Goal: Information Seeking & Learning: Learn about a topic

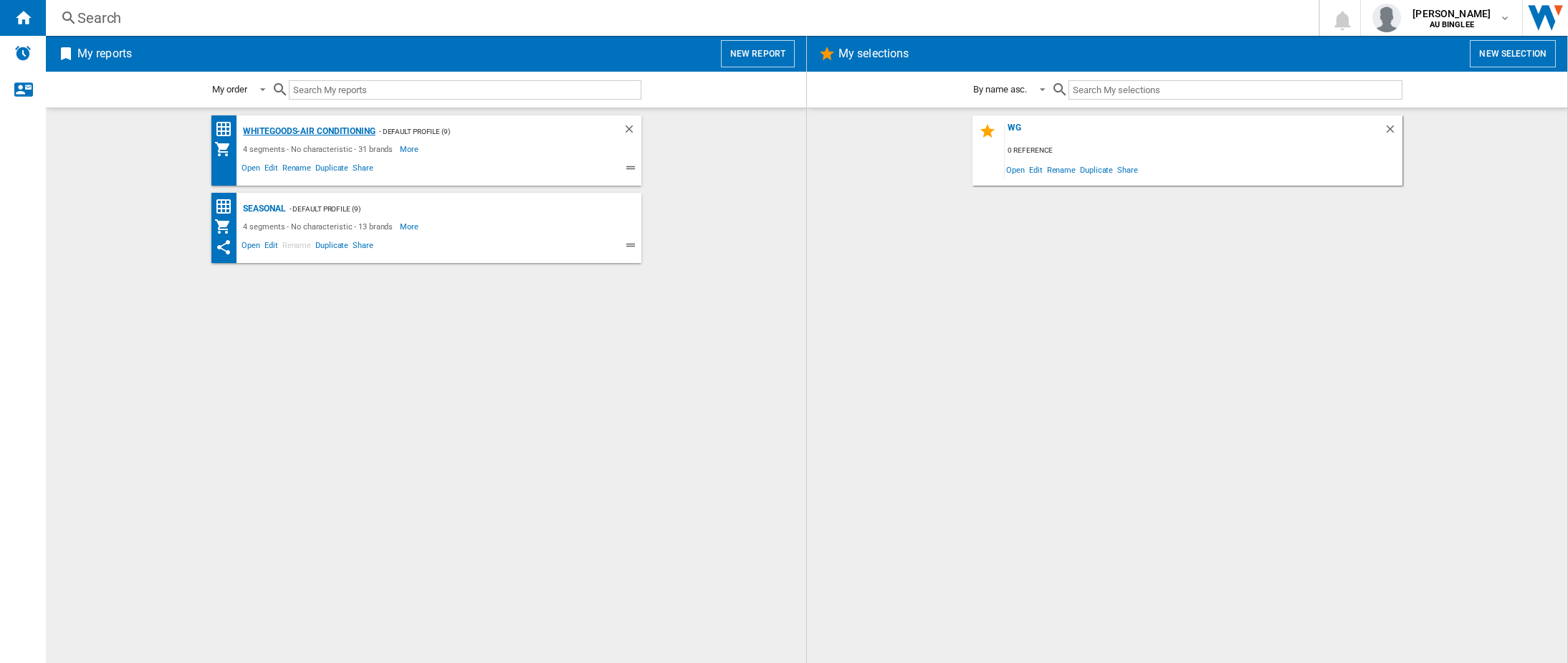
click at [327, 127] on div "Whitegoods-Air Conditioning" at bounding box center [307, 132] width 135 height 18
click at [363, 134] on div "Whitegoods-Air Conditioning" at bounding box center [307, 132] width 135 height 18
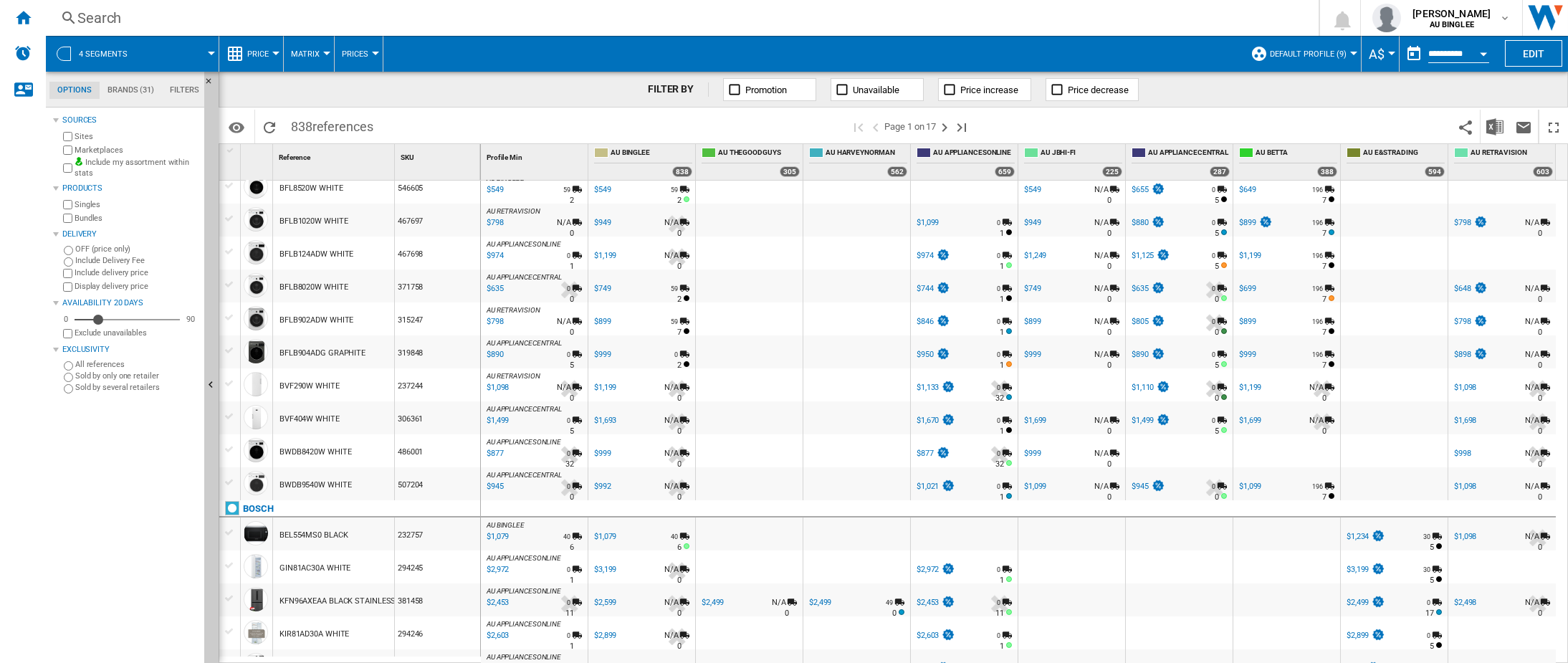
scroll to position [1233, 0]
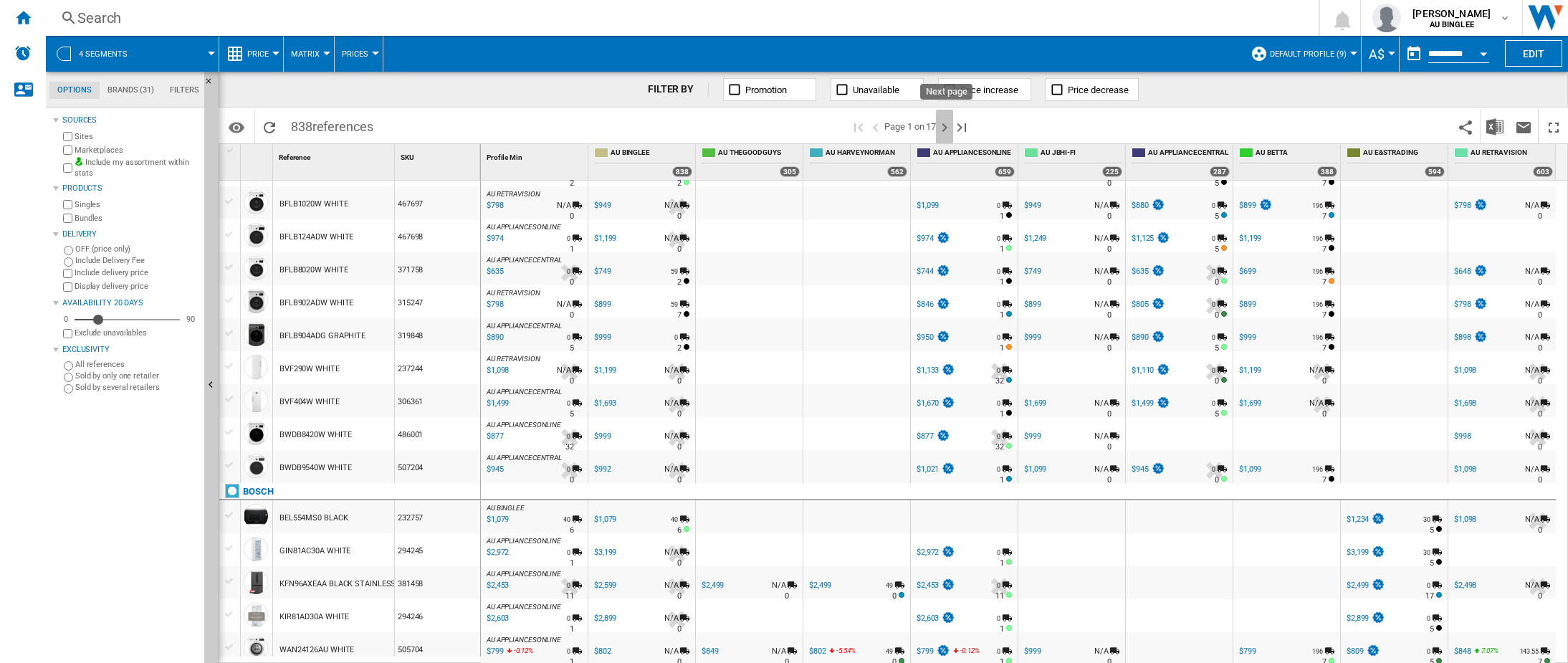
click at [949, 122] on ng-md-icon "Next page" at bounding box center [944, 127] width 17 height 17
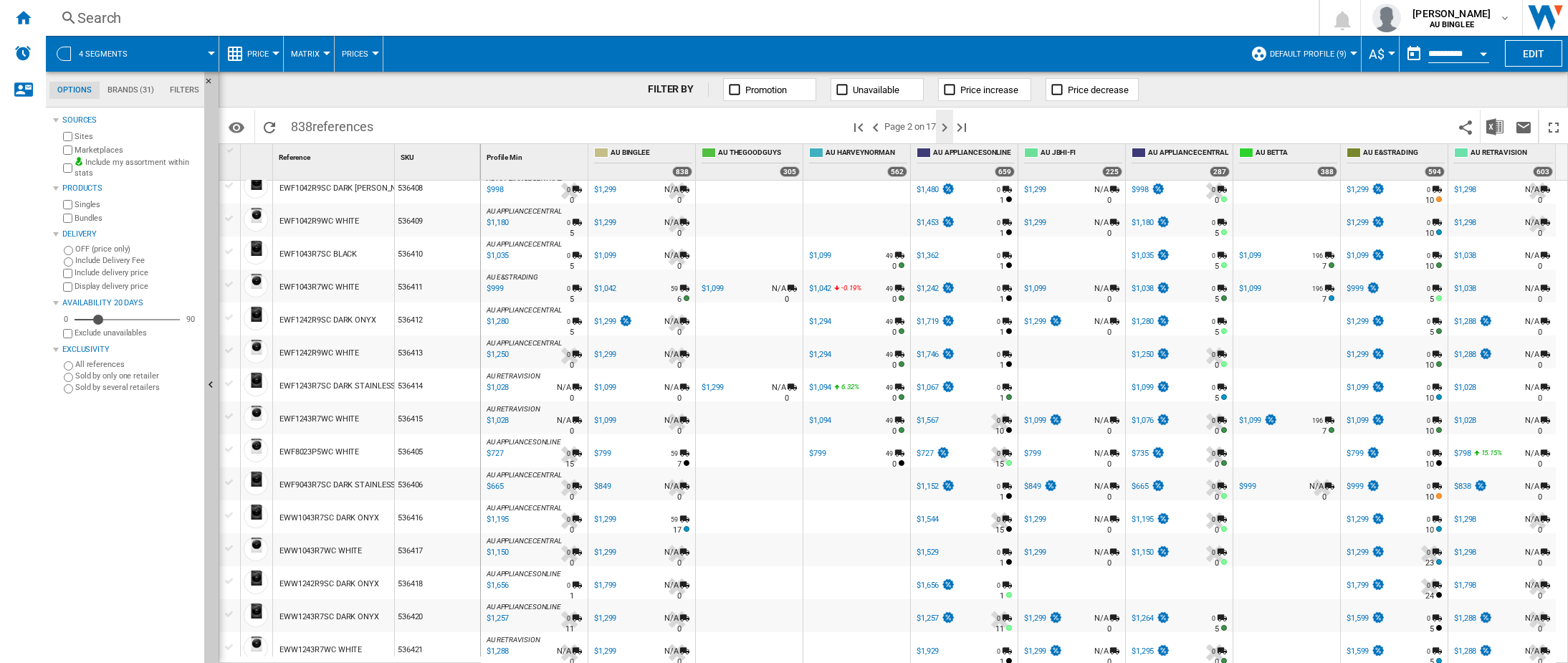
click at [950, 128] on ng-md-icon "Next page" at bounding box center [944, 127] width 17 height 17
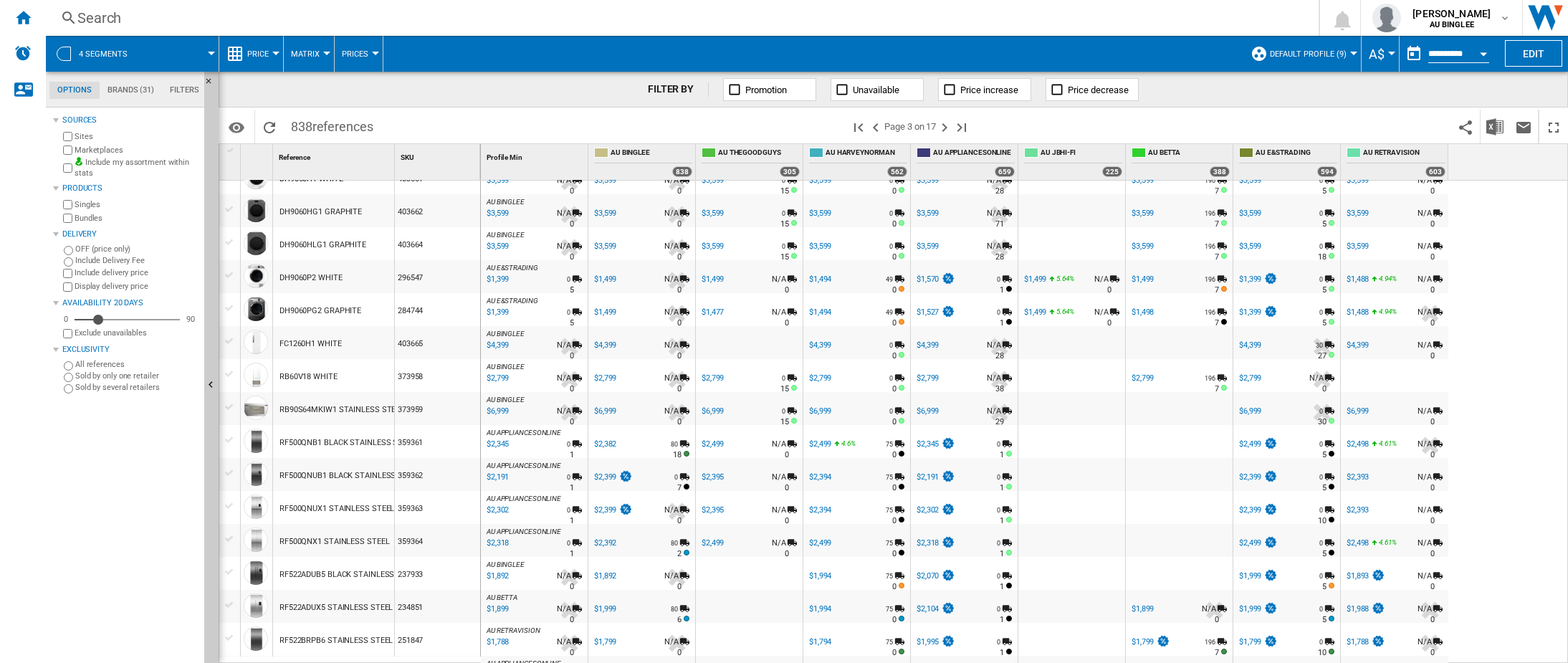
scroll to position [787, 0]
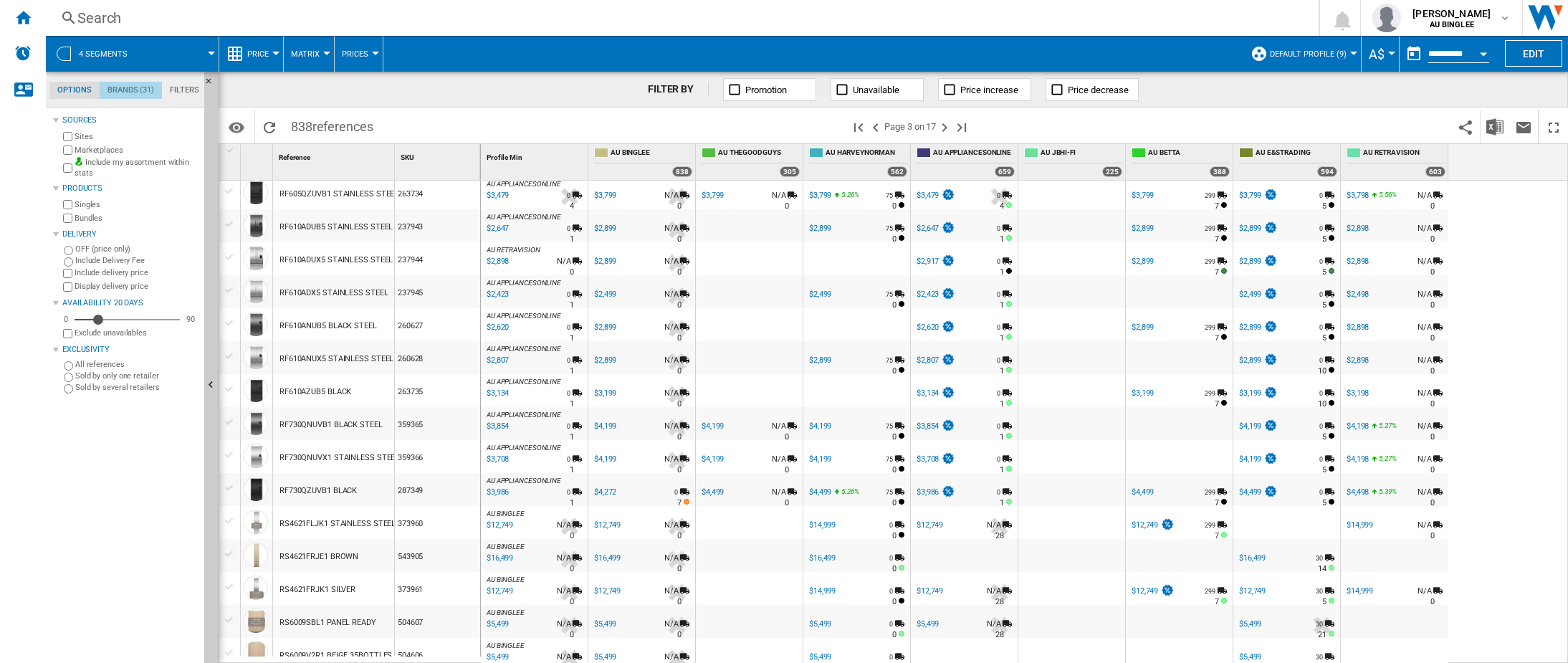
click at [120, 95] on md-tab-item "Brands (31)" at bounding box center [131, 90] width 63 height 17
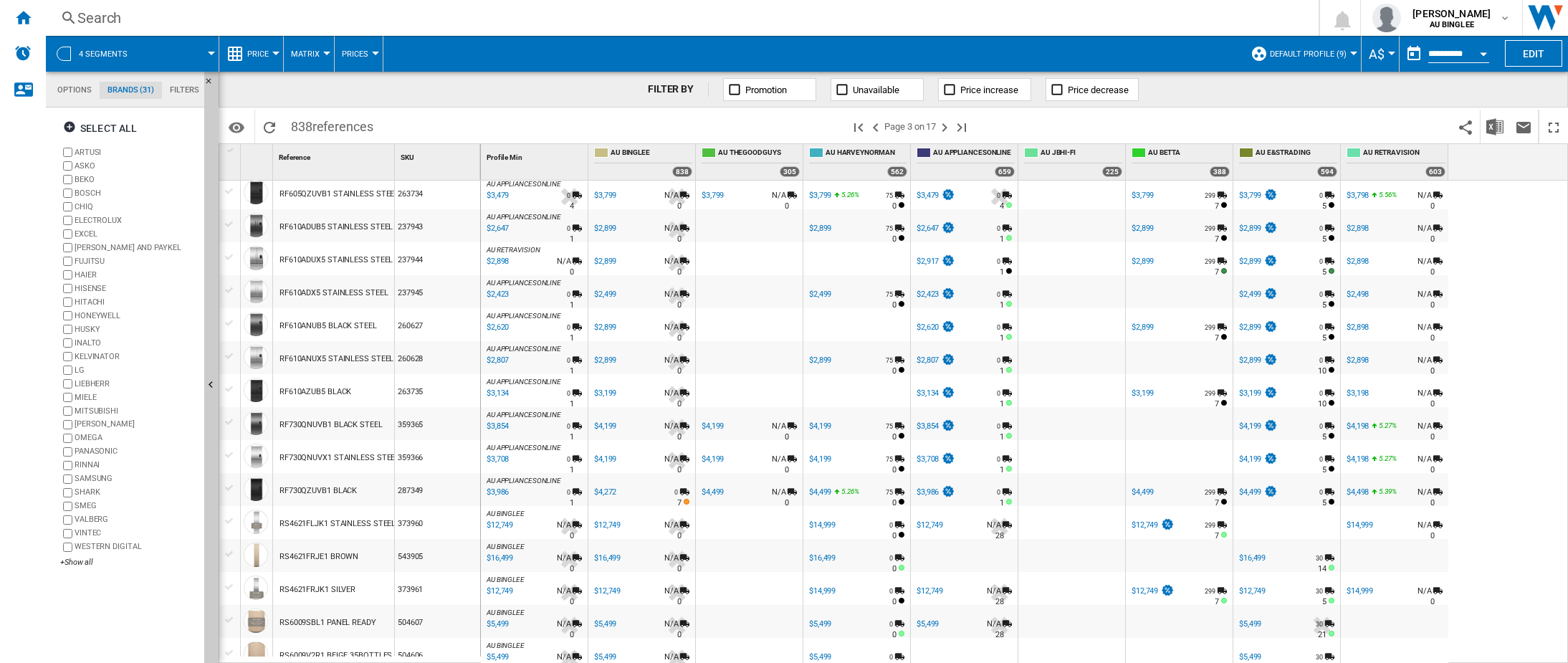
click at [177, 83] on md-tab-item "Filters" at bounding box center [184, 90] width 45 height 17
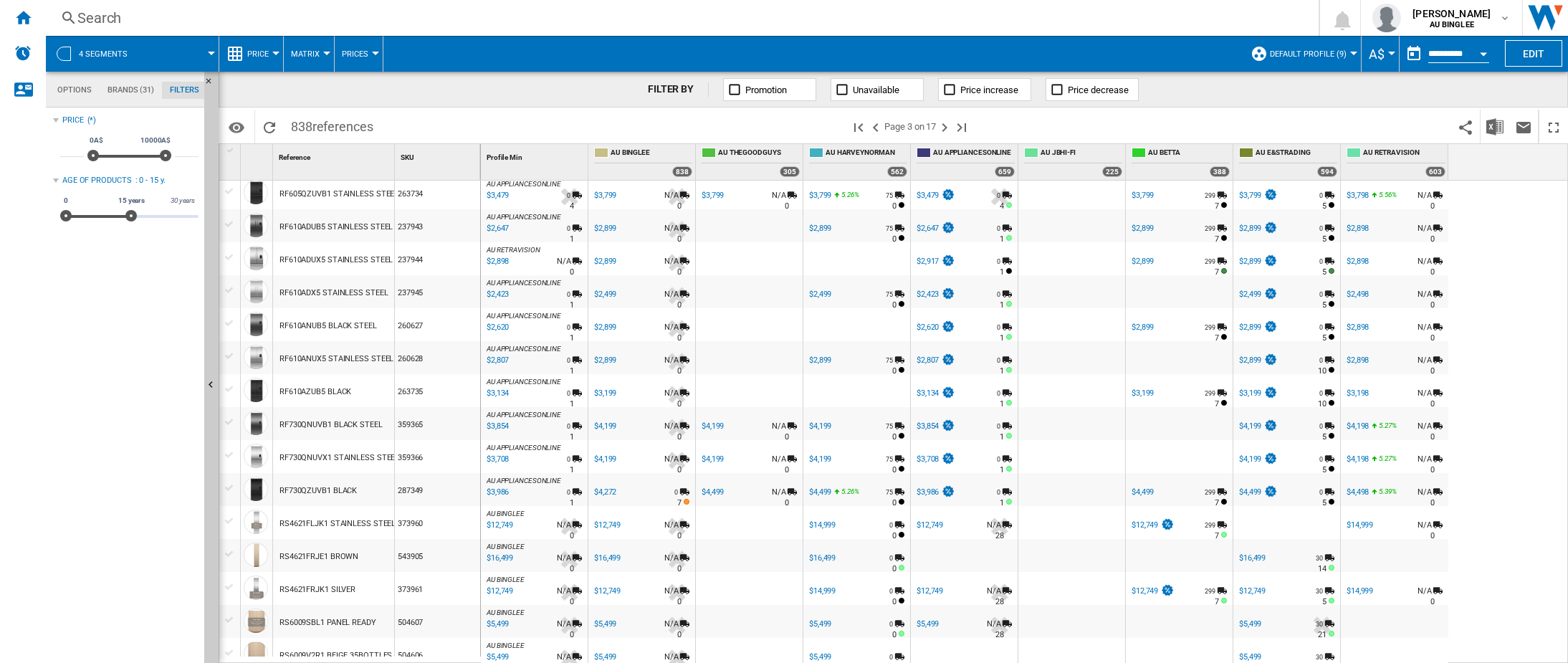
click at [124, 85] on md-tab-item "Brands (31)" at bounding box center [131, 90] width 63 height 17
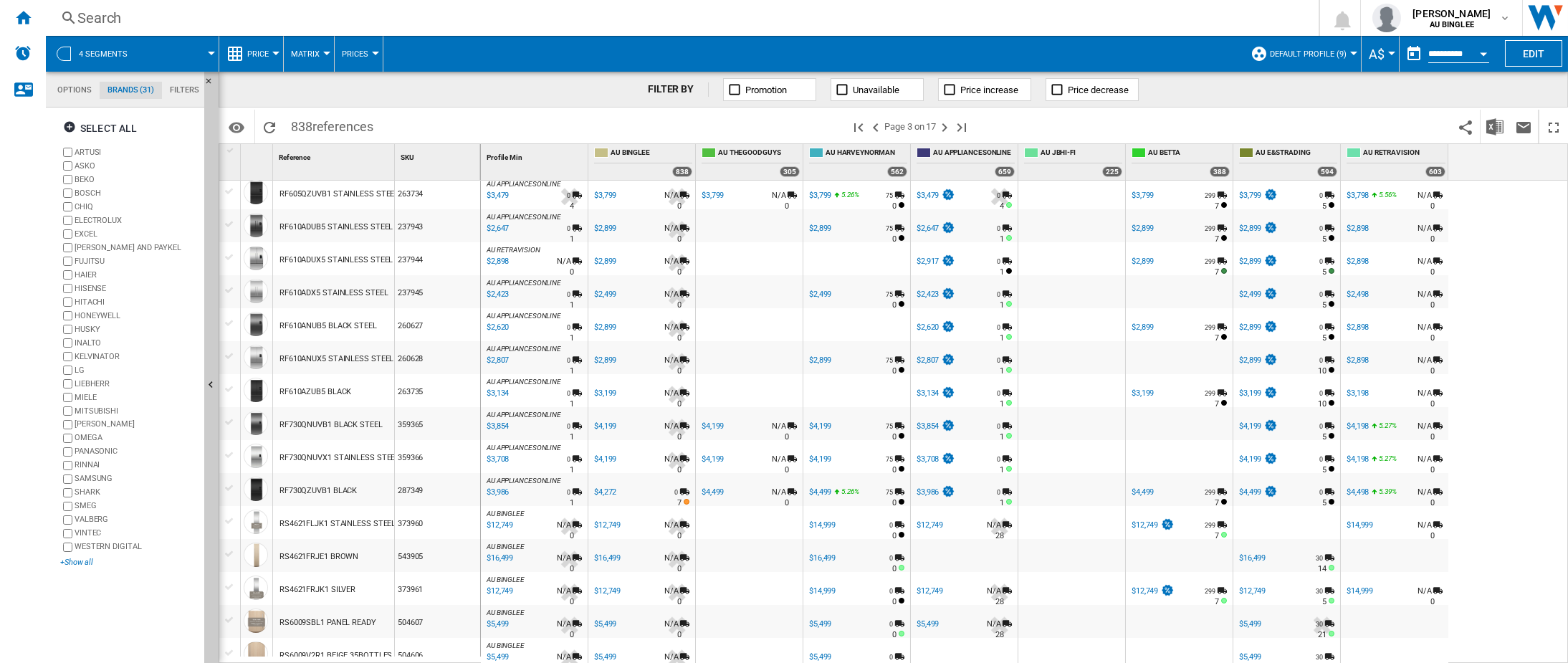
click at [80, 561] on div "+Show all" at bounding box center [129, 562] width 139 height 11
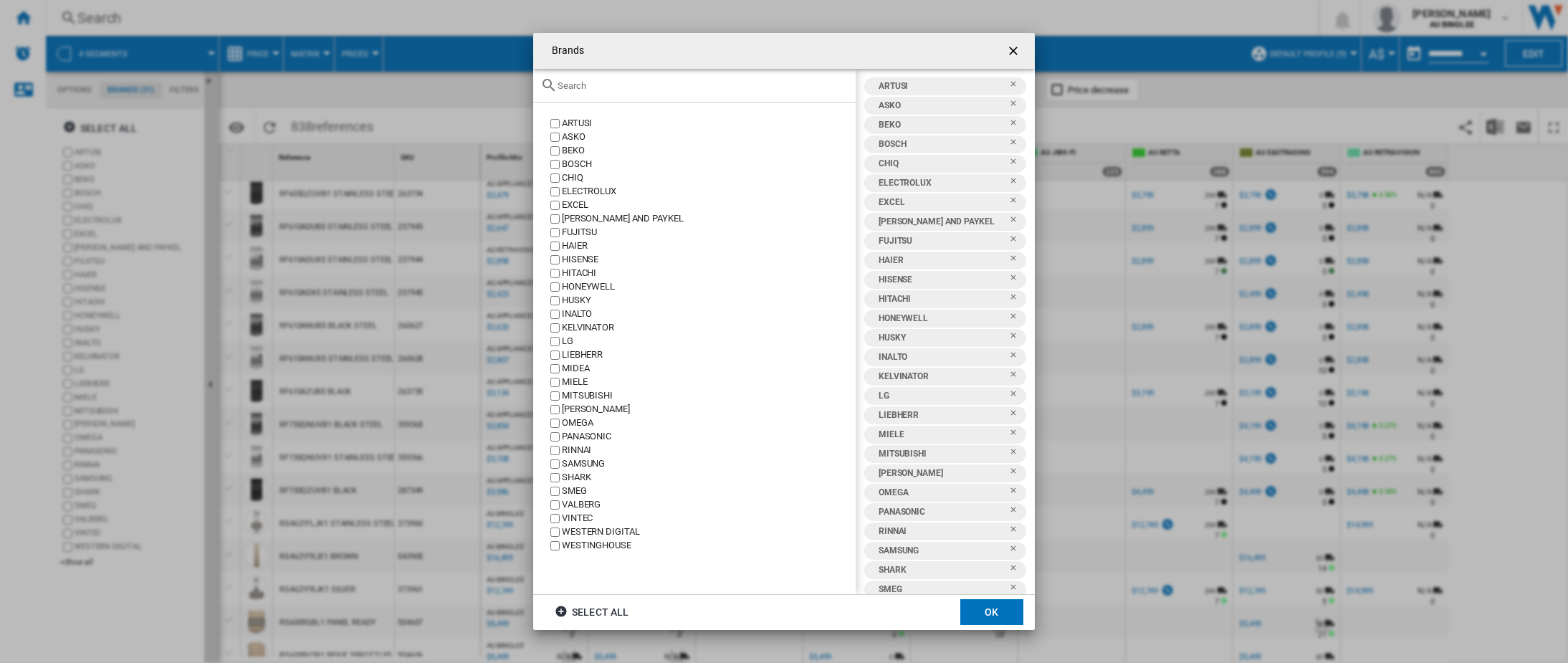
click at [1015, 44] on ng-md-icon "getI18NText('BUTTONS.CLOSE_DIALOG')" at bounding box center [1014, 52] width 17 height 17
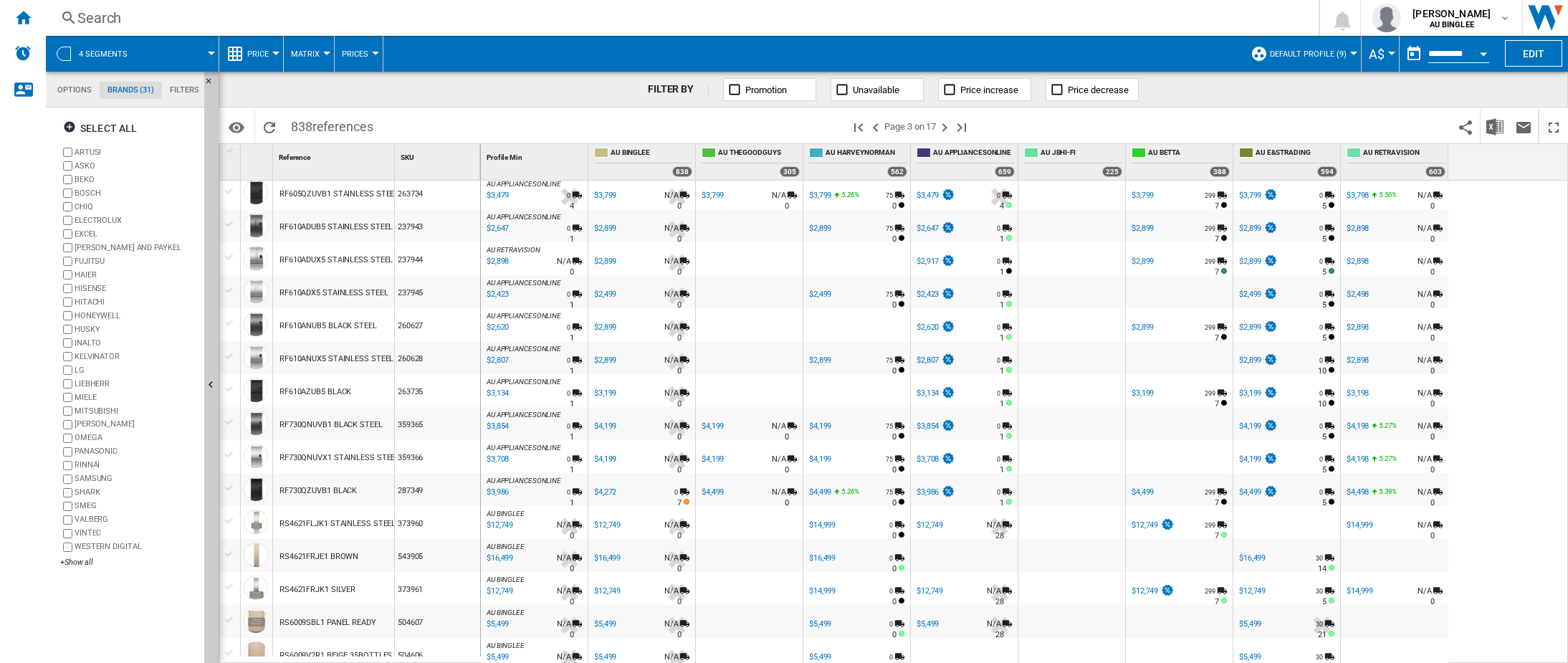
click at [105, 55] on span "4 segments" at bounding box center [102, 54] width 49 height 10
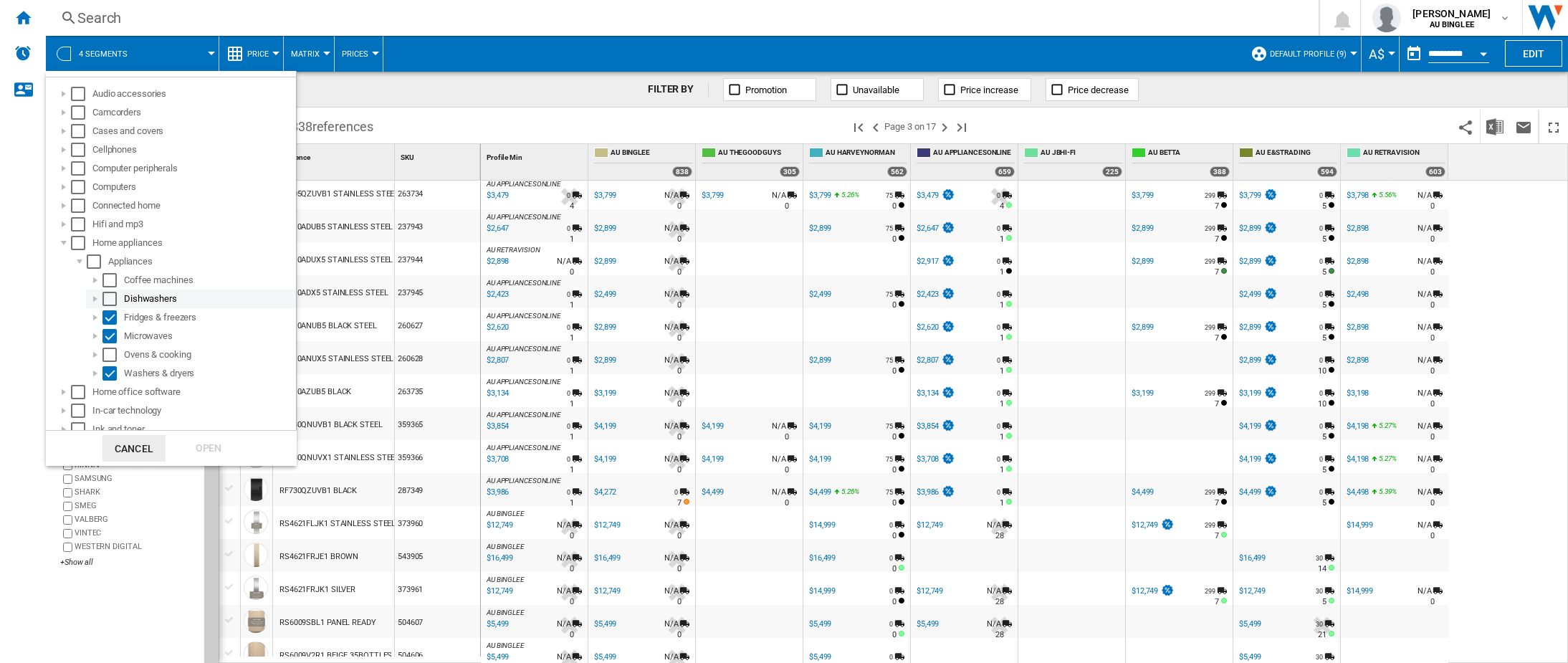
scroll to position [71, 0]
click at [412, 95] on md-backdrop at bounding box center [784, 331] width 1568 height 663
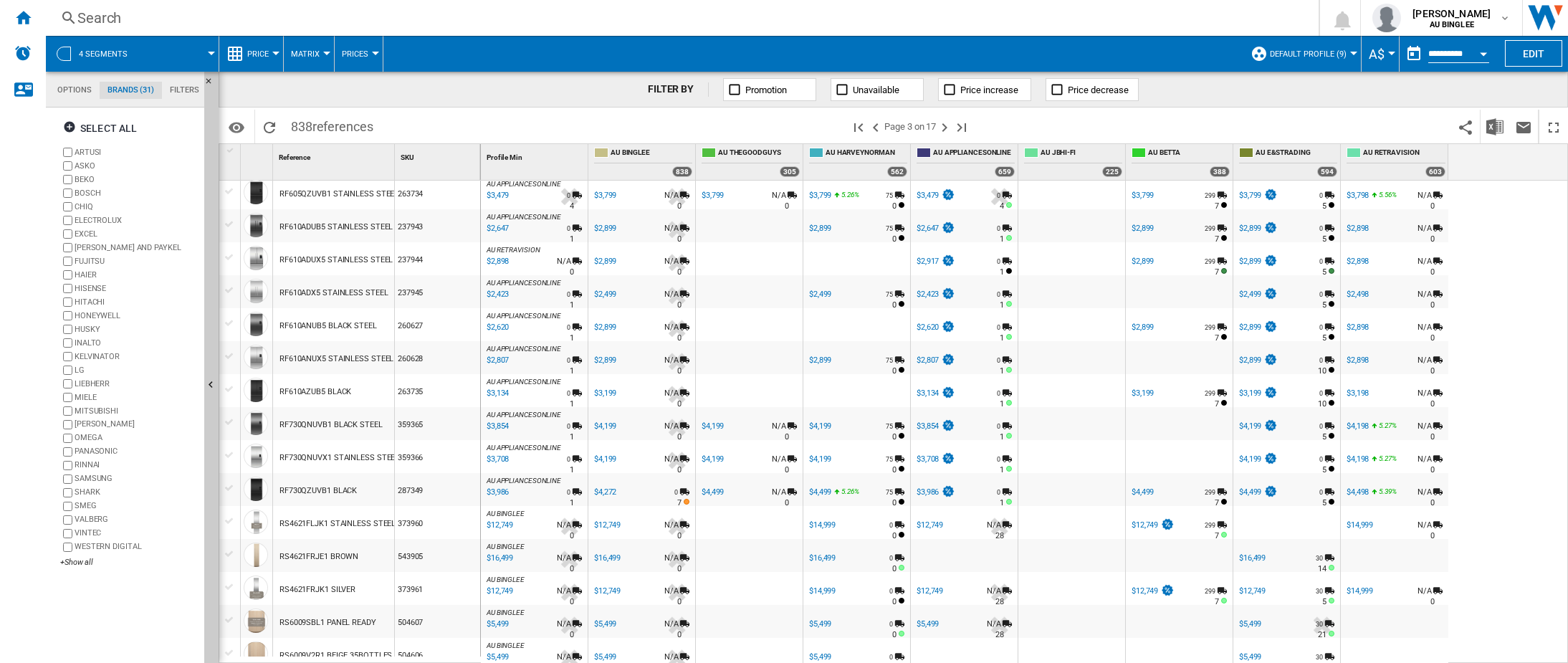
scroll to position [0, 0]
click at [61, 91] on md-tab-item "Options" at bounding box center [74, 90] width 50 height 17
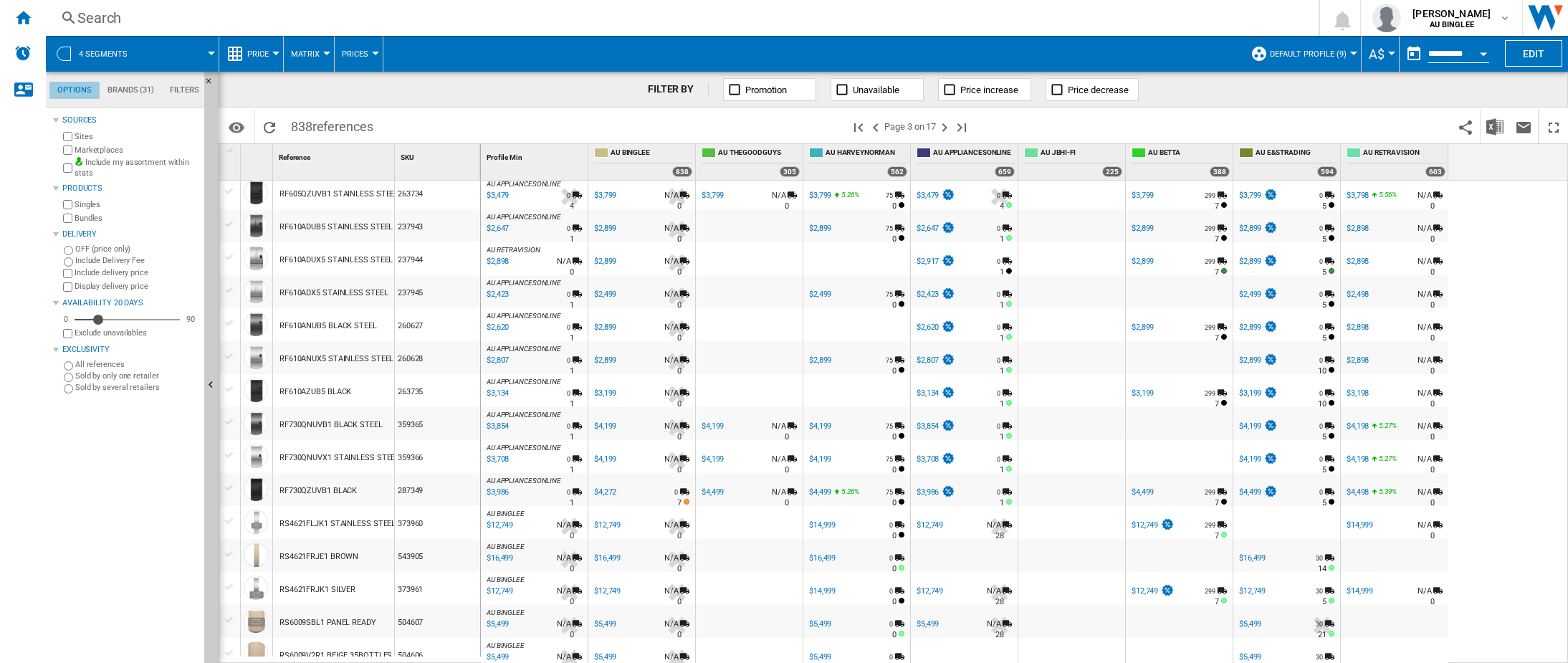
scroll to position [17, 0]
click at [291, 89] on div "FILTER BY Promotion Unavailable Price increase Price decrease" at bounding box center [893, 89] width 1349 height 36
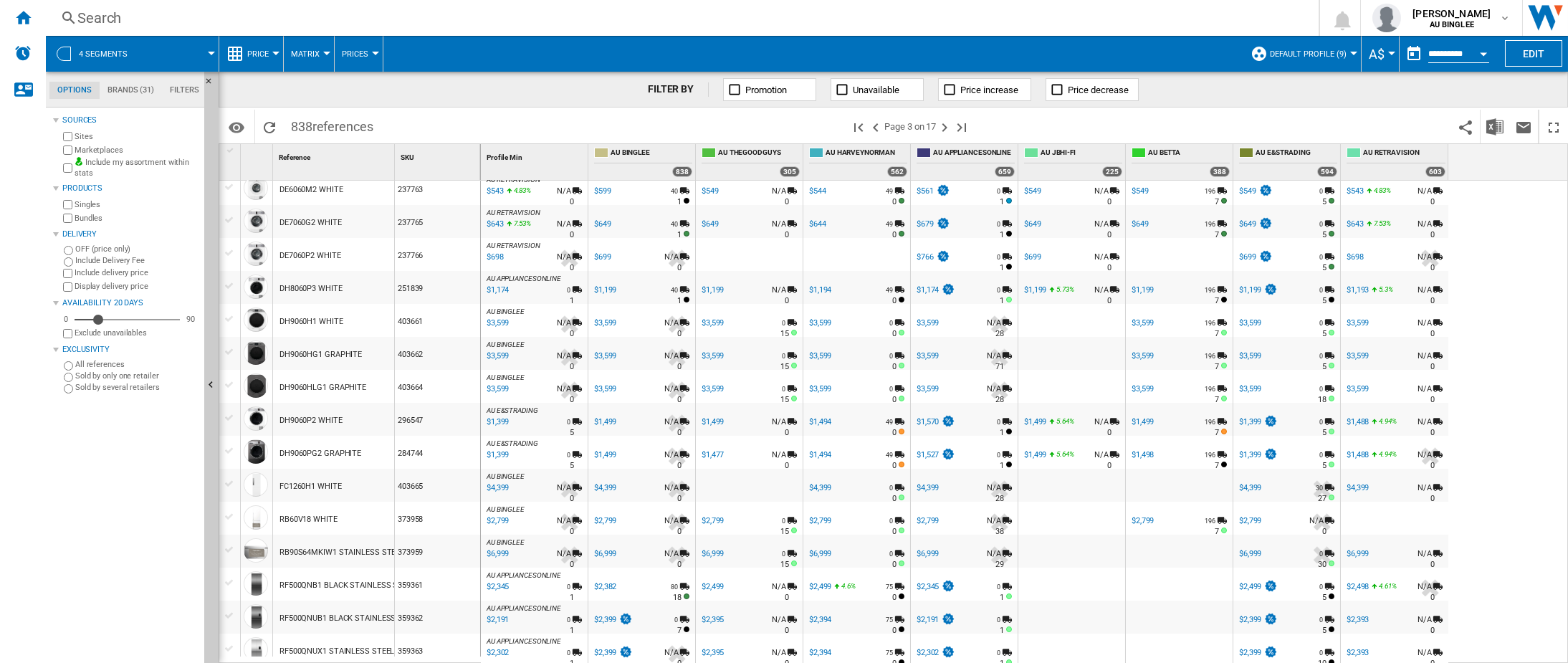
scroll to position [0, 0]
